Goal: Information Seeking & Learning: Learn about a topic

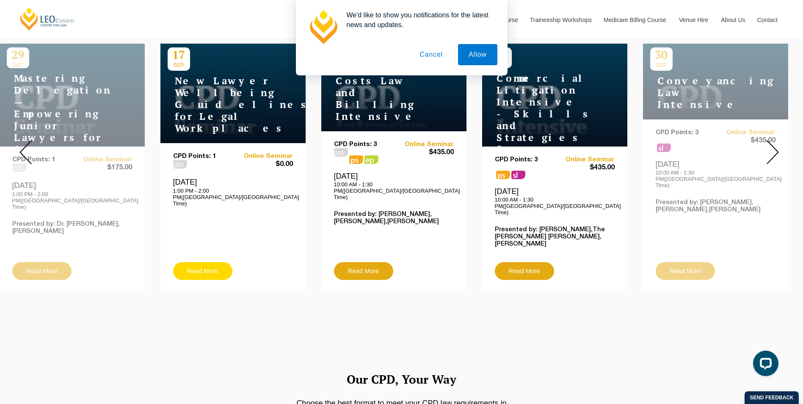
click at [210, 262] on link "Read More" at bounding box center [202, 271] width 59 height 18
drag, startPoint x: 340, startPoint y: 190, endPoint x: 429, endPoint y: 55, distance: 162.2
click at [429, 55] on button "Cancel" at bounding box center [431, 54] width 44 height 21
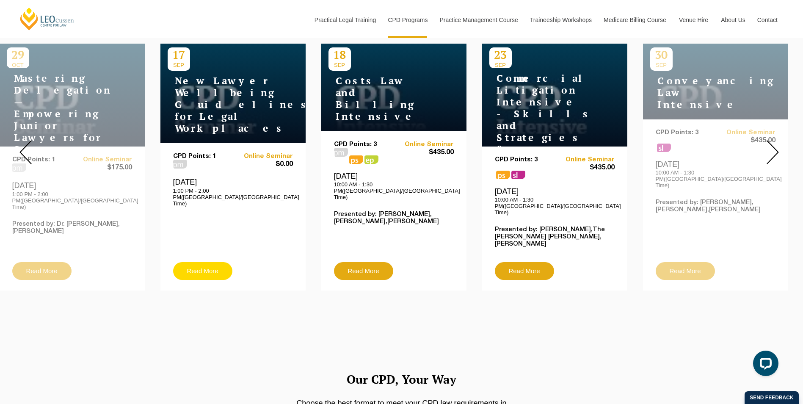
click at [203, 262] on link "Read More" at bounding box center [202, 271] width 59 height 18
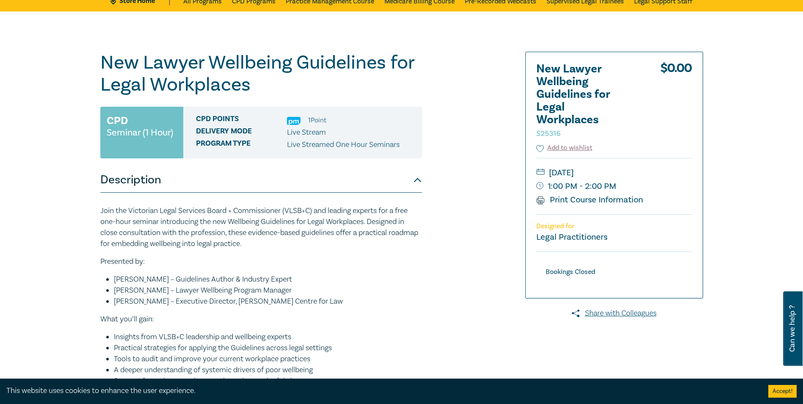
scroll to position [59, 0]
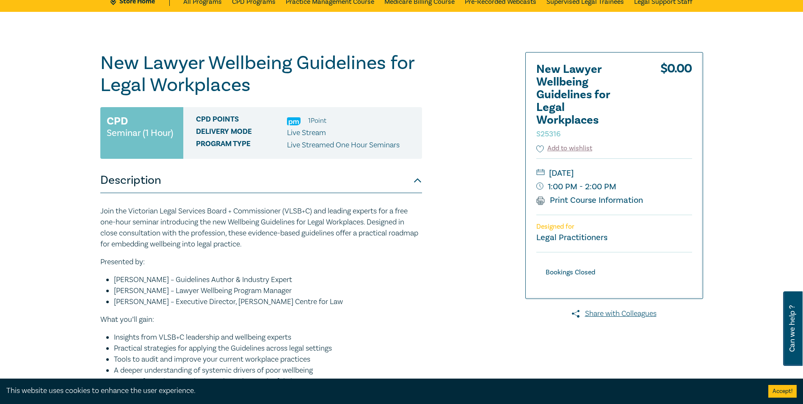
drag, startPoint x: 722, startPoint y: 3, endPoint x: 546, endPoint y: 46, distance: 180.9
click at [546, 46] on div "New Lawyer Wellbeing Guidelines for Legal Workplaces S25316 CPD Seminar (1 Hour…" at bounding box center [401, 264] width 803 height 504
